Goal: Transaction & Acquisition: Purchase product/service

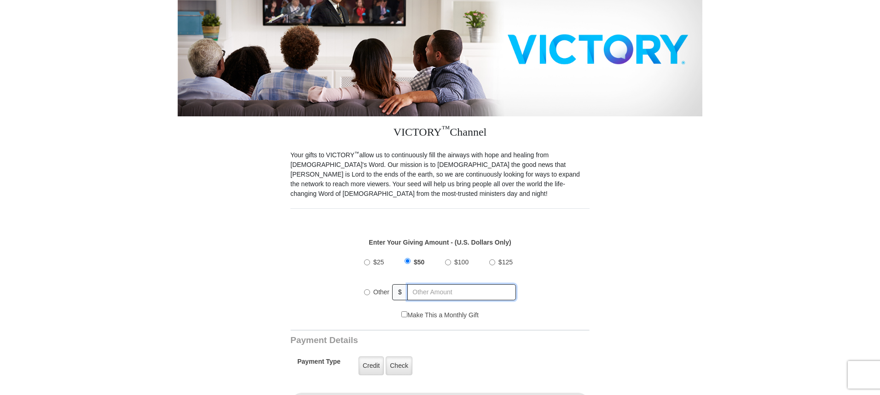
radio input "true"
click at [417, 284] on input "text" at bounding box center [462, 292] width 108 height 16
type input "105.99"
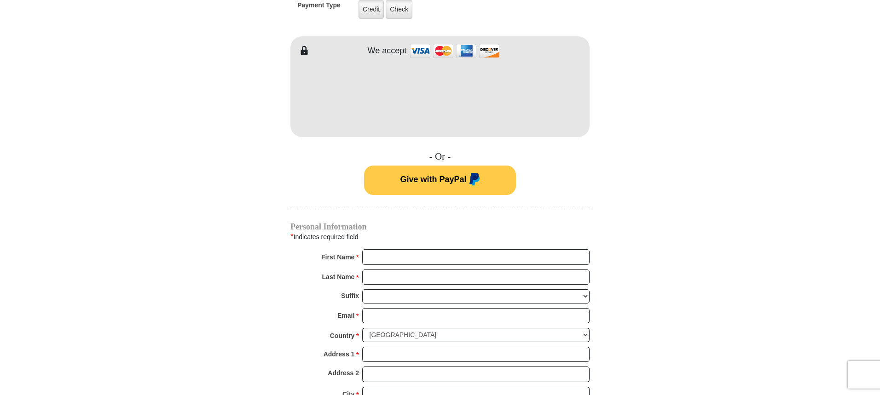
scroll to position [506, 0]
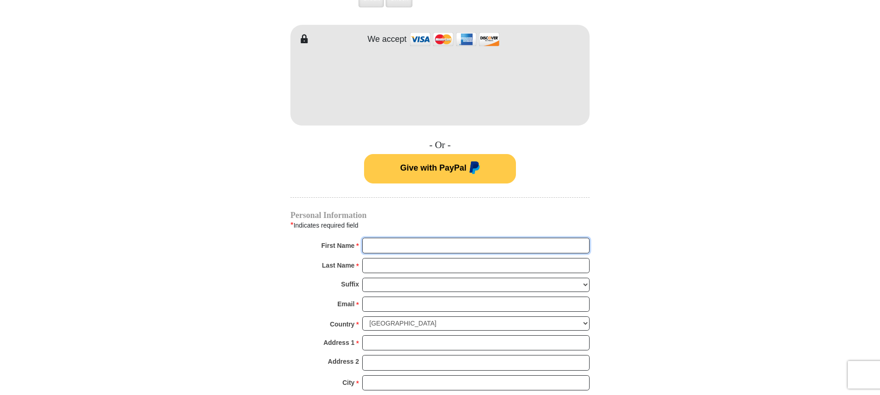
click at [438, 238] on input "First Name *" at bounding box center [475, 246] width 227 height 16
type input "[PERSON_NAME]"
click at [419, 258] on input "Last Name *" at bounding box center [475, 266] width 227 height 16
type input "[PERSON_NAME]"
click at [406, 297] on input "Email *" at bounding box center [475, 305] width 227 height 16
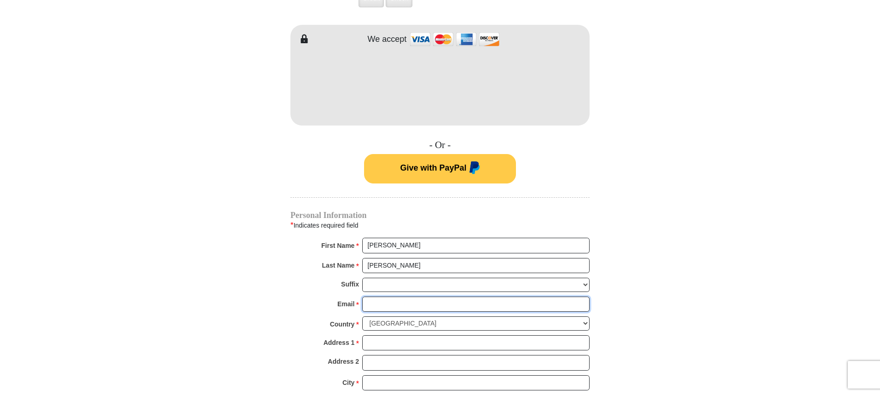
type input "[PERSON_NAME][EMAIL_ADDRESS][PERSON_NAME][PERSON_NAME][DOMAIN_NAME]"
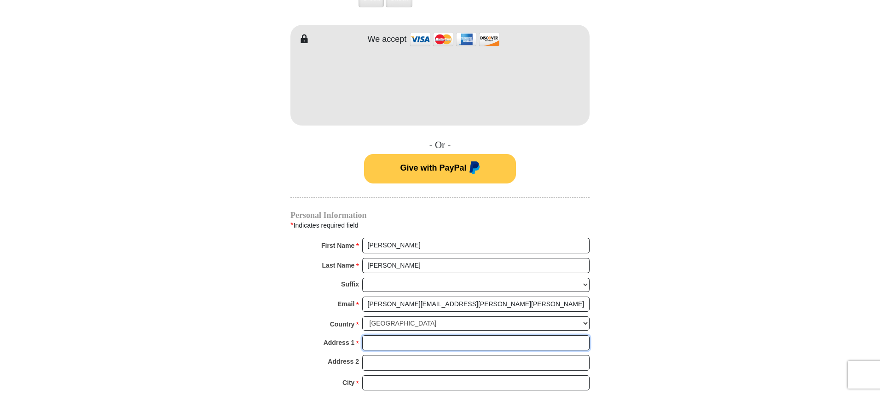
type input "[STREET_ADDRESS]"
type input "Chanhassen"
select select "MN"
type input "55317"
type input "3104982775"
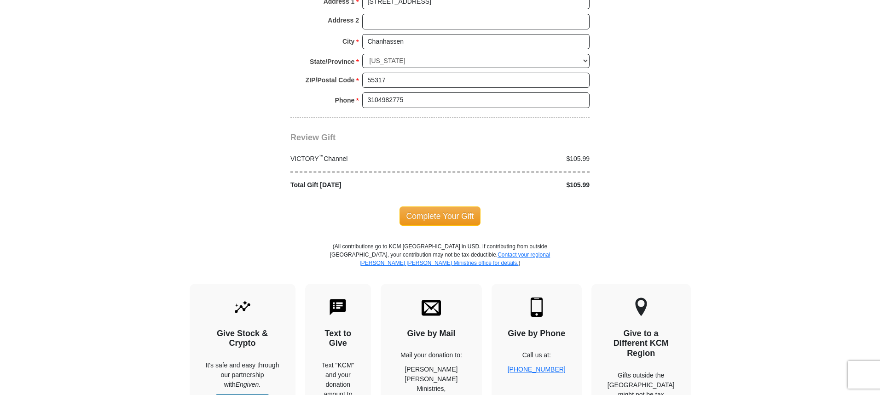
scroll to position [874, 0]
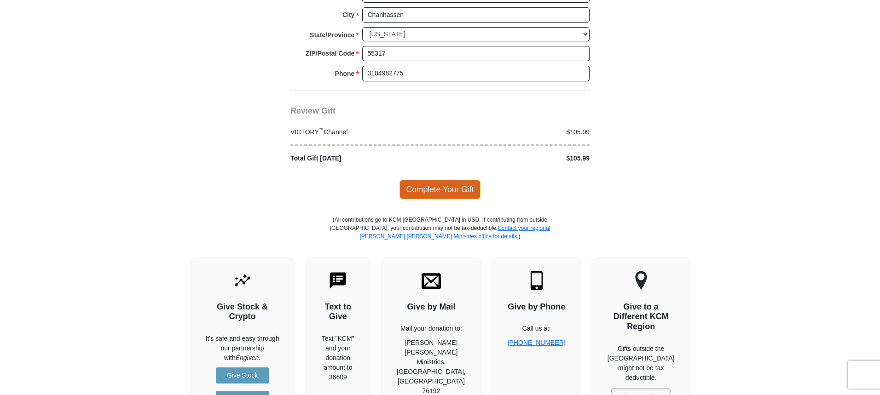
click at [445, 180] on span "Complete Your Gift" at bounding box center [439, 189] width 81 height 19
